Goal: Information Seeking & Learning: Find specific fact

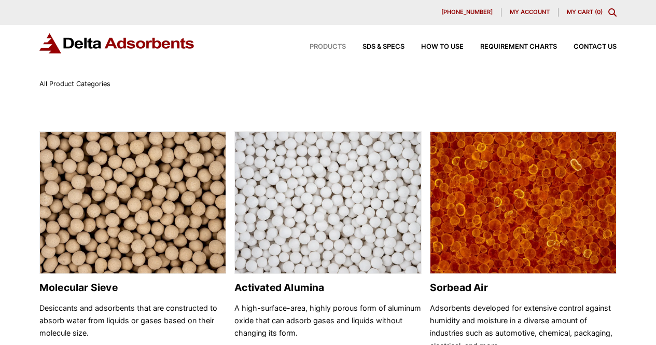
click at [613, 15] on icon "Toggle Modal Content" at bounding box center [612, 12] width 8 height 8
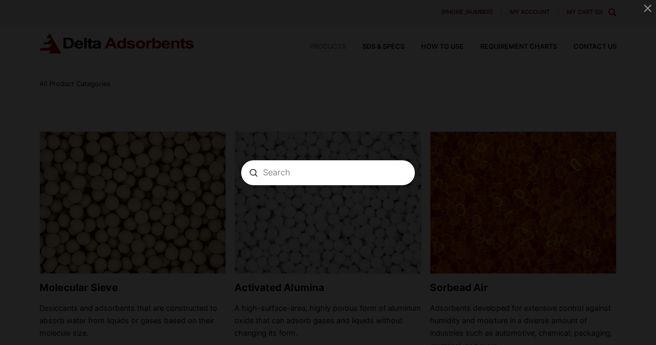
click at [291, 174] on input "Search" at bounding box center [328, 172] width 130 height 11
type input "A-352"
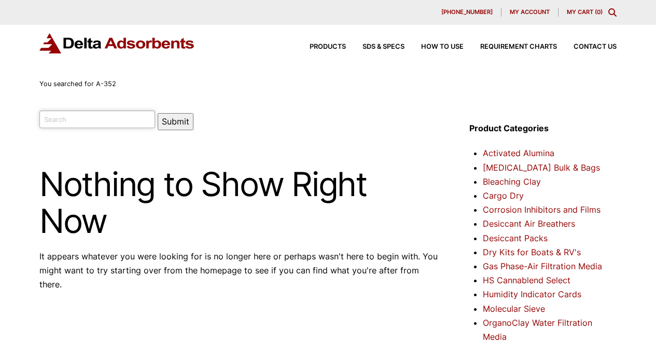
click at [97, 121] on input "search" at bounding box center [97, 119] width 116 height 18
click at [96, 120] on input "search" at bounding box center [97, 119] width 116 height 18
click at [159, 37] on img at bounding box center [117, 43] width 156 height 20
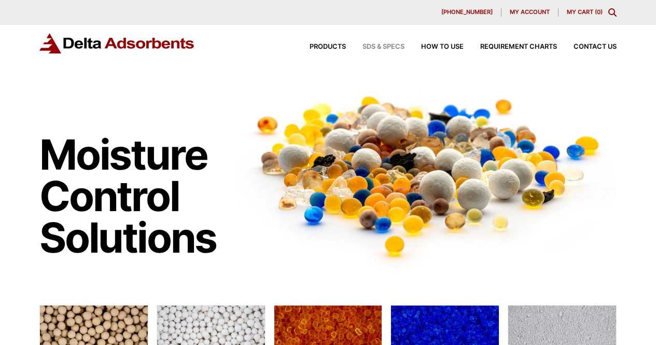
click at [386, 48] on span "SDS & SPECS" at bounding box center [384, 47] width 42 height 7
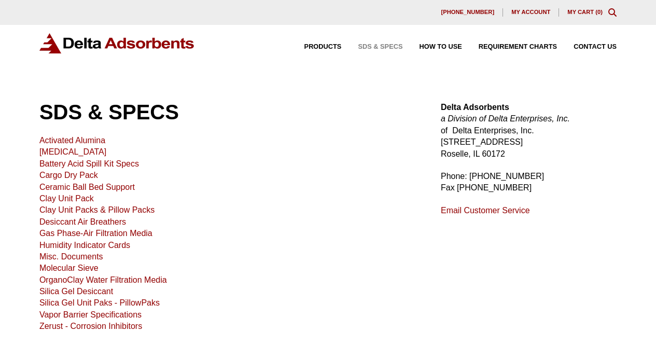
click at [313, 40] on div "Products SDS & SPECS How to Use Requirement Charts Contact Us" at bounding box center [453, 46] width 338 height 15
click at [317, 47] on span "Products" at bounding box center [322, 47] width 37 height 7
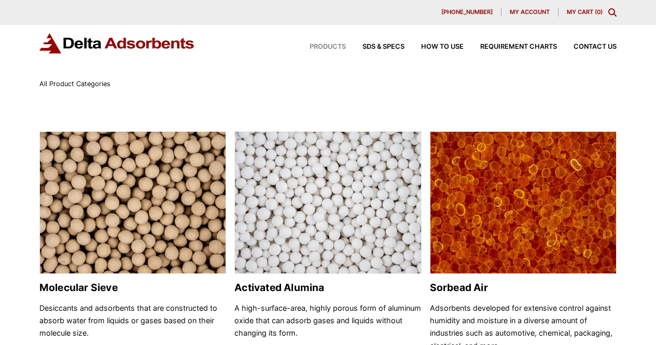
click at [322, 46] on span "Products" at bounding box center [328, 47] width 36 height 7
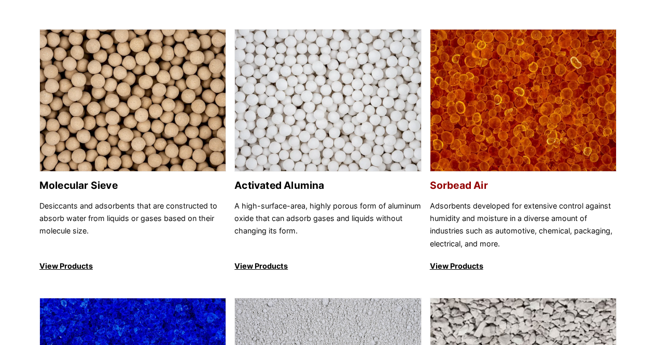
scroll to position [156, 0]
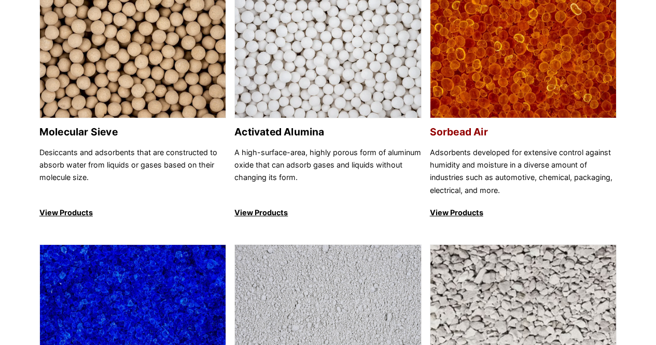
click at [467, 211] on p "View Products" at bounding box center [523, 212] width 187 height 12
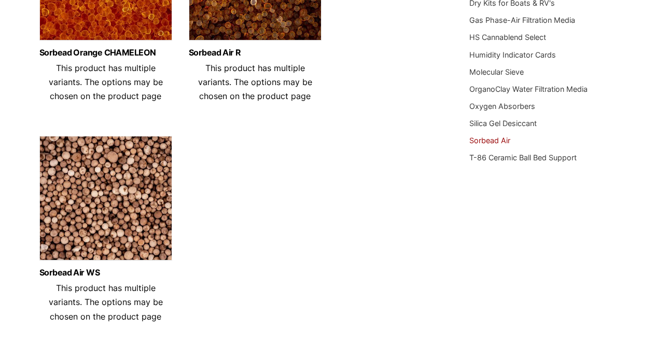
scroll to position [259, 0]
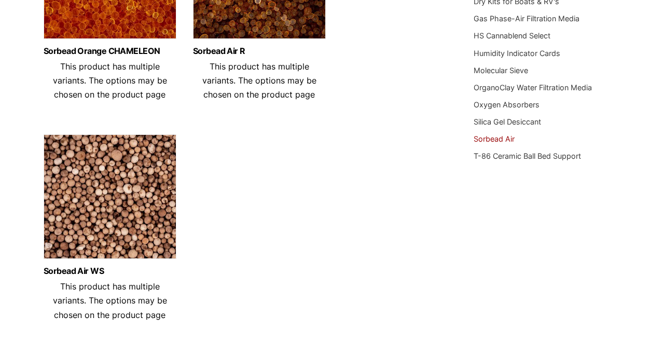
scroll to position [0, 0]
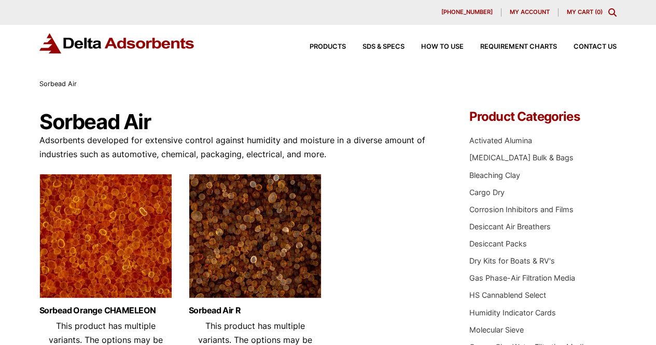
click at [613, 12] on icon "Toggle Modal Content" at bounding box center [612, 12] width 8 height 8
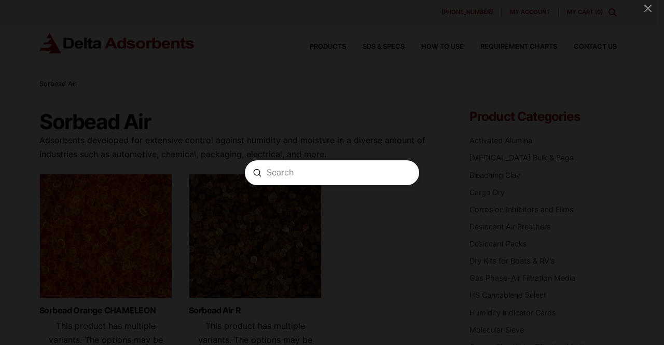
click at [294, 171] on input "Search" at bounding box center [332, 172] width 131 height 11
type input "XR-122"
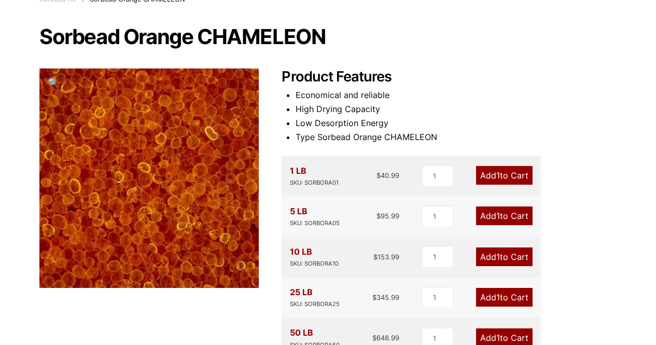
scroll to position [104, 0]
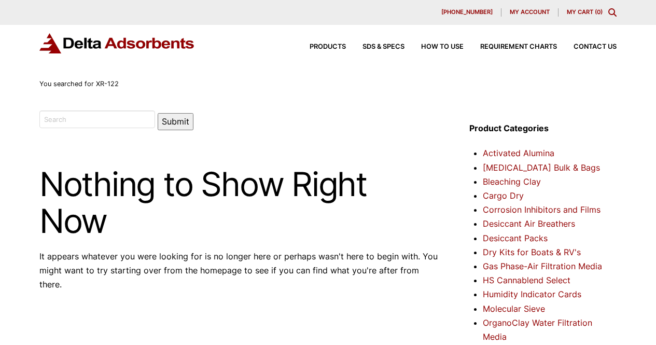
click at [316, 251] on p "It appears whatever you were looking for is no longer here or perhaps wasn't he…" at bounding box center [239, 270] width 401 height 43
click at [613, 11] on icon "Toggle Modal Content" at bounding box center [612, 12] width 8 height 8
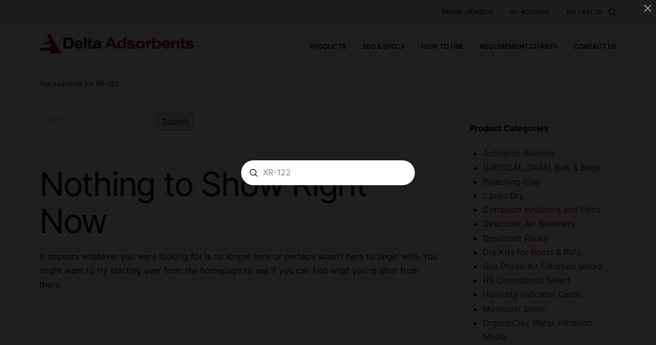
drag, startPoint x: 306, startPoint y: 162, endPoint x: 303, endPoint y: 169, distance: 7.4
click at [303, 167] on form "Search XR-122 Submit Clear" at bounding box center [328, 172] width 174 height 25
drag, startPoint x: 302, startPoint y: 169, endPoint x: 263, endPoint y: 177, distance: 40.3
click at [263, 177] on form "Search XR-122 Submit Clear" at bounding box center [328, 172] width 174 height 25
paste input "CONSUMABLES, FILTER, FUEL POLISHING SYSTEM, FOR XR-122, DESSICANT CART"
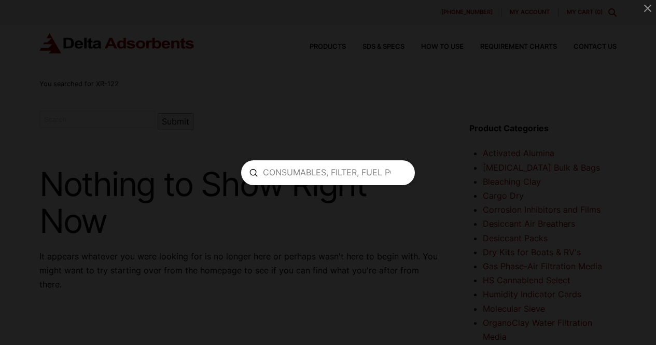
scroll to position [0, 220]
type input "CONSUMABLES, FILTER, FUEL POLISHING SYSTEM, FOR XR-122, DESSICANT CART"
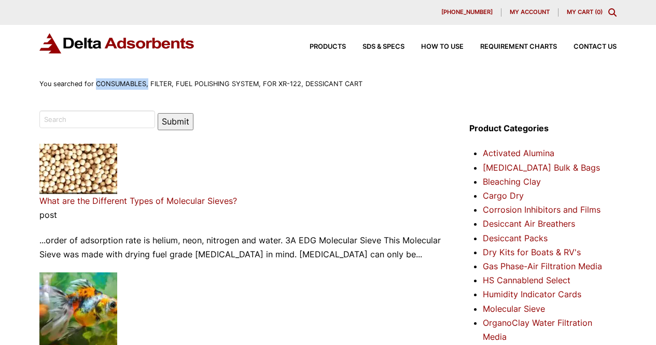
drag, startPoint x: 94, startPoint y: 81, endPoint x: 146, endPoint y: 90, distance: 52.6
click at [147, 89] on div "You searched for CONSUMABLES, FILTER, FUEL POLISHING SYSTEM, FOR XR-122, DESSIC…" at bounding box center [200, 83] width 323 height 11
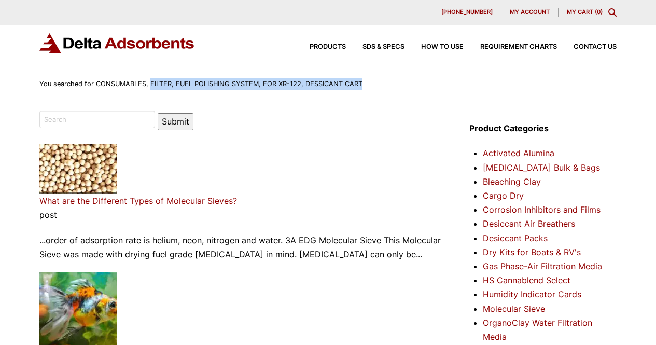
drag, startPoint x: 149, startPoint y: 84, endPoint x: 359, endPoint y: 86, distance: 210.1
click at [359, 86] on div "You searched for CONSUMABLES, FILTER, FUEL POLISHING SYSTEM, FOR XR-122, DESSIC…" at bounding box center [327, 83] width 577 height 11
copy span "FILTER, FUEL POLISHING SYSTEM, FOR XR-122, DESSICANT CART"
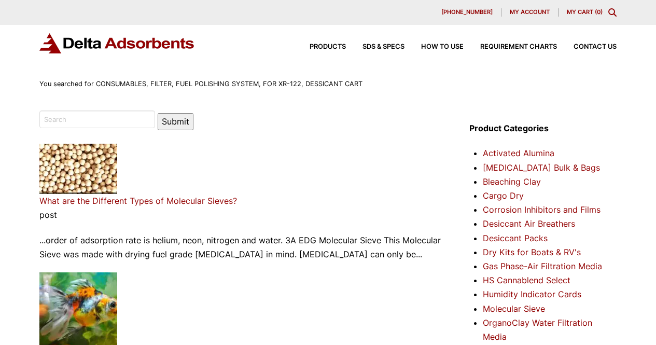
click at [613, 11] on icon "Toggle Modal Content" at bounding box center [612, 12] width 8 height 8
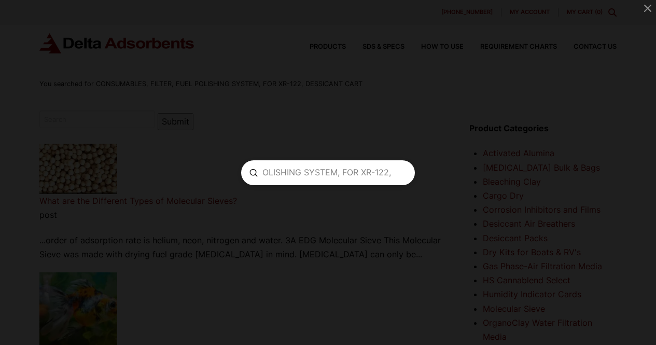
scroll to position [0, 220]
drag, startPoint x: 271, startPoint y: 171, endPoint x: 420, endPoint y: 172, distance: 148.3
click at [420, 172] on div "Search CONSUMABLES, FILTER, FUEL POLISHING SYSTEM, FOR XR-122, DESSICANT CART S…" at bounding box center [328, 172] width 656 height 345
paste input "Modal Content"
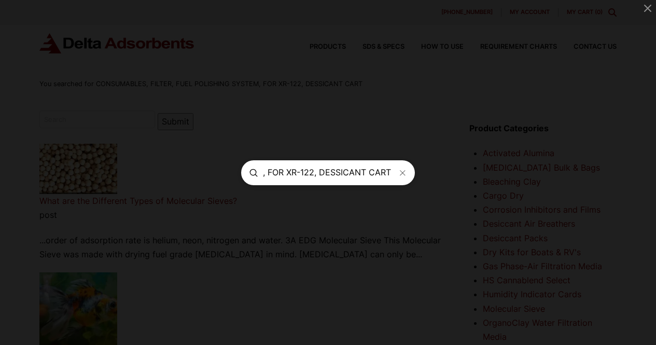
type input "FILTER, FUEL POLISHING SYSTEM, FOR XR-122, DESSICANT CART"
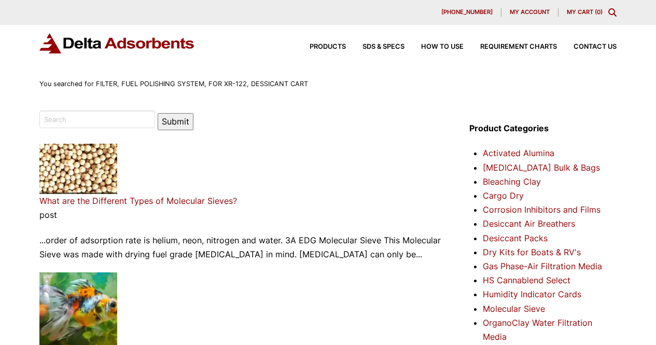
click at [281, 84] on span "You searched for FILTER, FUEL POLISHING SYSTEM, FOR XR-122, DESSICANT CART" at bounding box center [173, 84] width 269 height 8
drag, startPoint x: 242, startPoint y: 84, endPoint x: 93, endPoint y: 80, distance: 148.9
click at [93, 80] on span "You searched for FILTER, FUEL POLISHING SYSTEM, FOR XR-122, DESSICANT CART" at bounding box center [173, 84] width 269 height 8
copy span "FILTER, FUEL POLISHING SYSTEM, FOR XR-122"
click at [613, 13] on icon "Toggle Modal Content" at bounding box center [612, 12] width 8 height 8
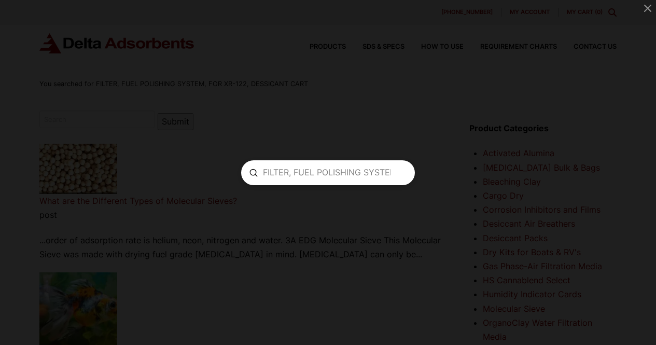
click at [383, 173] on input "FILTER, FUEL POLISHING SYSTEM, FOR XR-122, DESSICANT CART" at bounding box center [328, 172] width 130 height 11
drag, startPoint x: 378, startPoint y: 173, endPoint x: 235, endPoint y: 176, distance: 142.7
click at [235, 176] on div "Search FILTER, FUEL POLISHING SYSTEM, FOR XR-122, DESSICANT CART Submit Clear" at bounding box center [328, 172] width 656 height 345
type input "T"
paste input "FILTER, FUEL POLISHING SYSTEM, FOR XR-122"
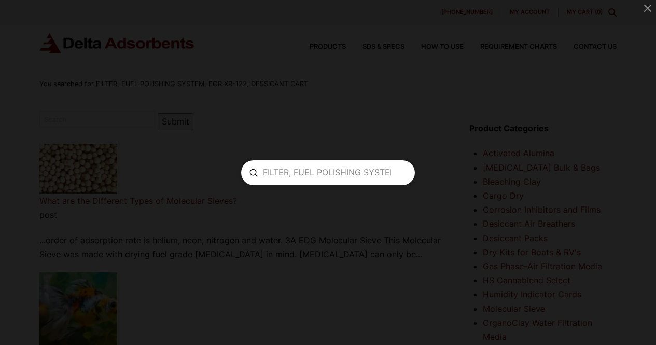
scroll to position [0, 76]
type input "FILTER, FUEL POLISHING SYSTEM, FOR XR-122"
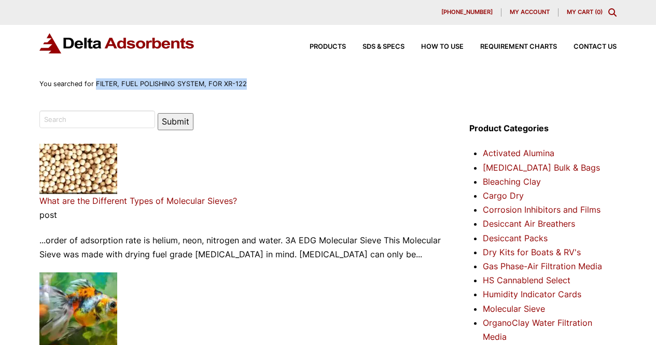
drag, startPoint x: 245, startPoint y: 83, endPoint x: 105, endPoint y: 77, distance: 139.6
click at [95, 86] on div "You searched for FILTER, FUEL POLISHING SYSTEM, FOR XR-122" at bounding box center [327, 83] width 577 height 11
drag, startPoint x: 107, startPoint y: 77, endPoint x: 96, endPoint y: 81, distance: 11.7
click at [96, 81] on span "You searched for FILTER, FUEL POLISHING SYSTEM, FOR XR-122" at bounding box center [142, 84] width 207 height 8
drag, startPoint x: 92, startPoint y: 83, endPoint x: 260, endPoint y: 79, distance: 167.6
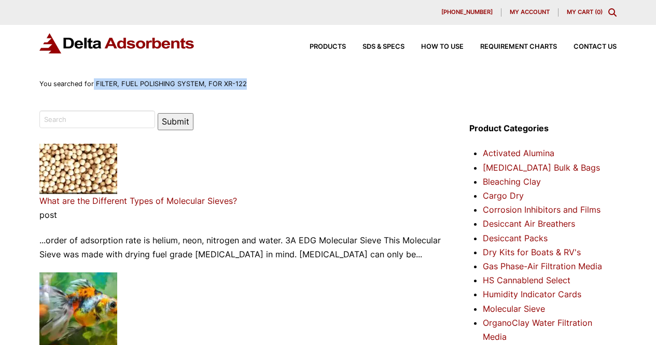
click at [260, 79] on div "You searched for FILTER, FUEL POLISHING SYSTEM, FOR XR-122" at bounding box center [327, 83] width 577 height 11
copy span "FILTER, FUEL POLISHING SYSTEM, FOR XR-122"
click at [613, 13] on icon "Toggle Modal Content" at bounding box center [612, 12] width 8 height 8
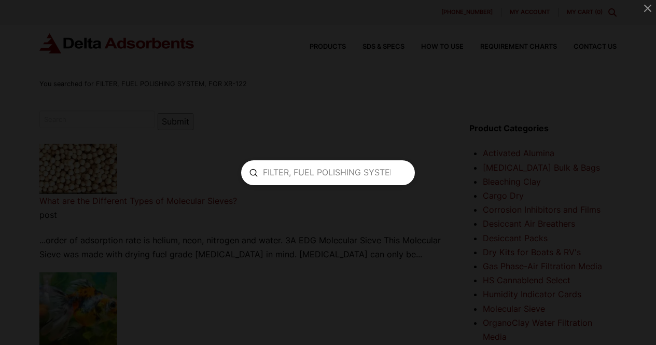
drag, startPoint x: 290, startPoint y: 174, endPoint x: 238, endPoint y: 169, distance: 53.1
click at [238, 169] on div "Search FILTER, FUEL POLISHING SYSTEM, FOR XR-122 Submit Clear" at bounding box center [328, 172] width 656 height 345
click at [274, 173] on input "FILTER, FUEL POLISHING SYSTEM, FOR XR-122" at bounding box center [328, 172] width 130 height 11
click at [327, 172] on input "FILTER, FUEL POLISHING SYSTEM, FOR XR-122" at bounding box center [328, 172] width 130 height 11
click at [307, 171] on input "FILTER, FUEL POLISHING SYSTEM, FOR XR-122" at bounding box center [328, 172] width 130 height 11
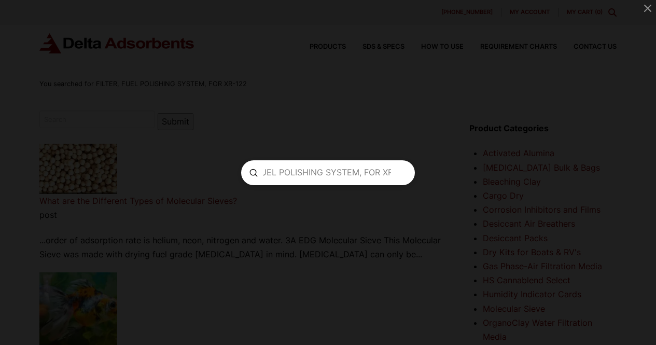
scroll to position [0, 76]
drag, startPoint x: 303, startPoint y: 172, endPoint x: 334, endPoint y: 174, distance: 31.2
click at [334, 174] on input "FILTER, FUEL POLISHING SYSTEM, FOR XR-122" at bounding box center [328, 172] width 130 height 11
type input "FILTER, FOR XR-122"
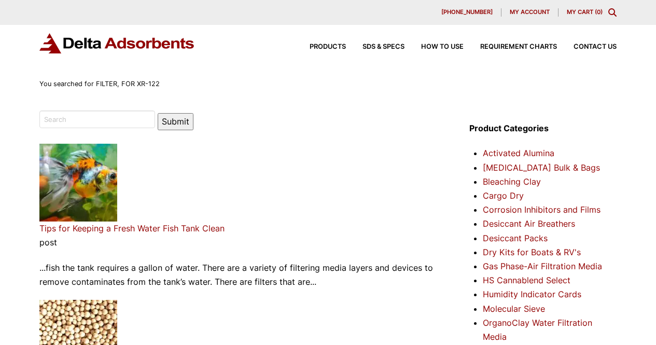
click at [175, 72] on div "Products SDS & SPECS How to Use Requirement Charts Contact Us" at bounding box center [328, 51] width 656 height 53
click at [614, 9] on icon "Toggle Modal Content" at bounding box center [612, 12] width 8 height 8
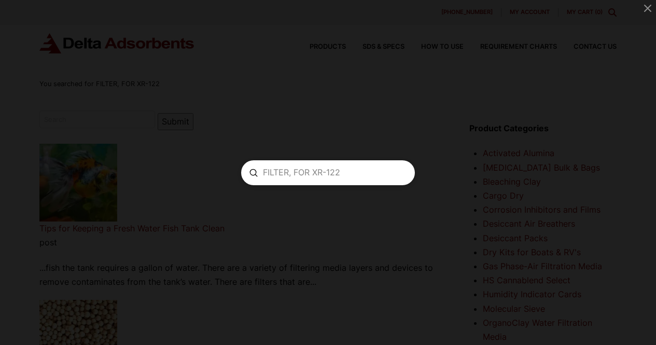
drag, startPoint x: 321, startPoint y: 172, endPoint x: 307, endPoint y: 201, distance: 32.5
click at [320, 179] on form "Search FILTER, FOR XR-122 Submit Clear" at bounding box center [328, 172] width 174 height 25
type input "FILTER, XR-122"
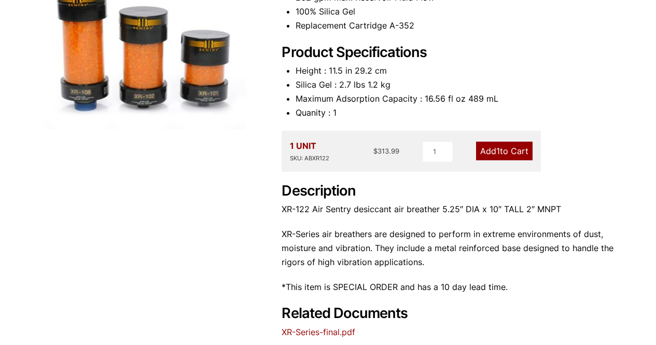
scroll to position [207, 0]
